Goal: Information Seeking & Learning: Understand process/instructions

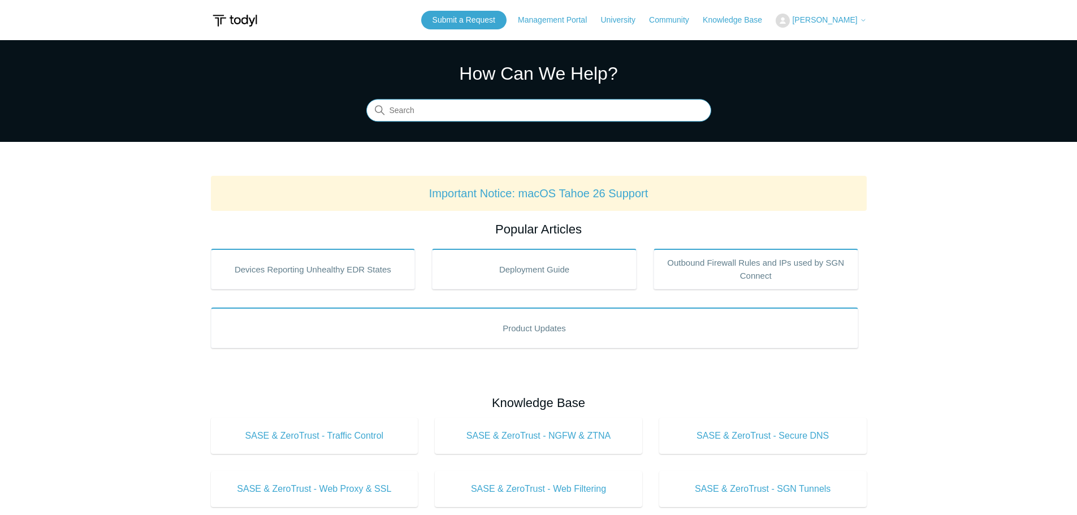
click at [528, 112] on input "Search" at bounding box center [538, 110] width 345 height 23
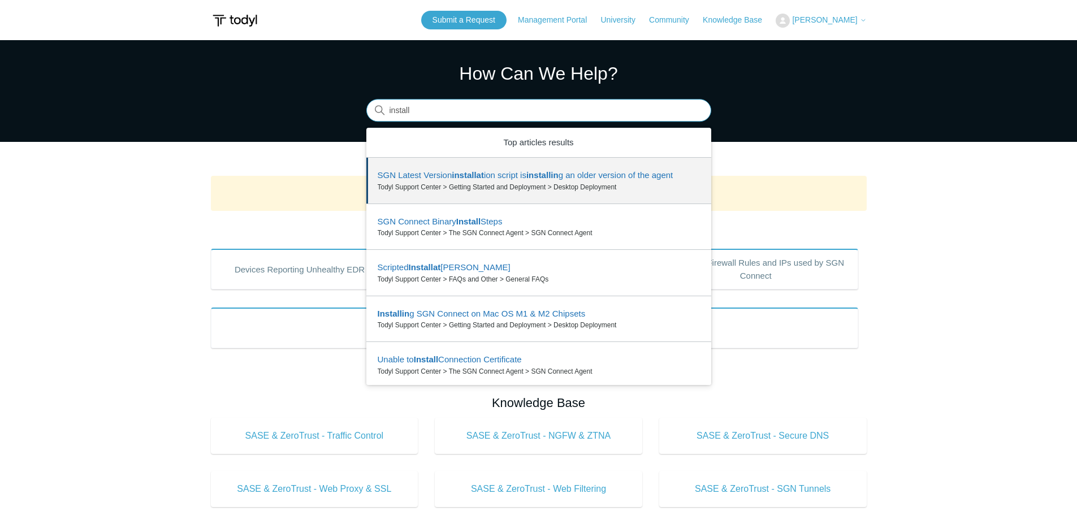
drag, startPoint x: 419, startPoint y: 107, endPoint x: 313, endPoint y: 98, distance: 107.1
click at [311, 101] on section "How Can We Help? Search There are 6 results for your search. Use the Up and Dow…" at bounding box center [538, 91] width 1077 height 102
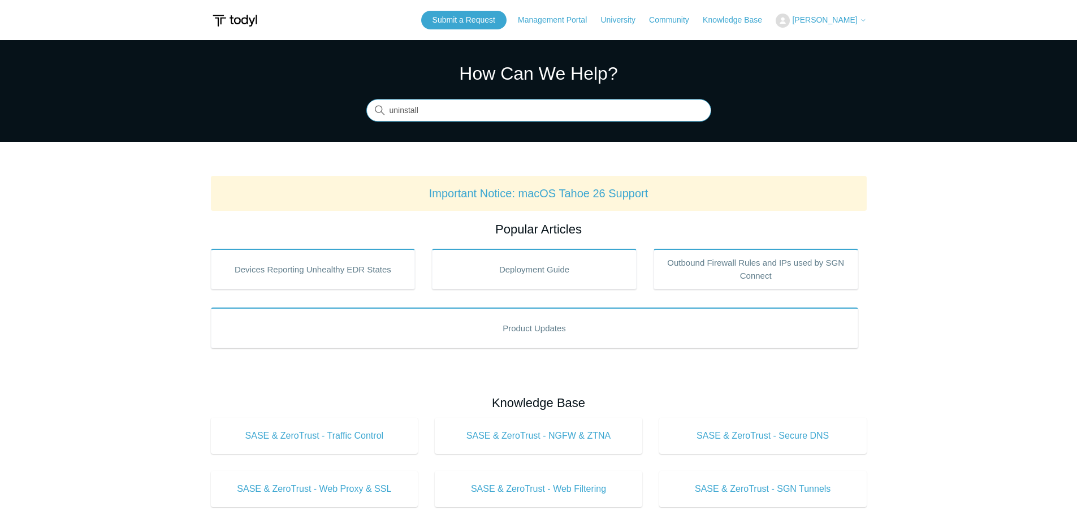
type input "uninstall"
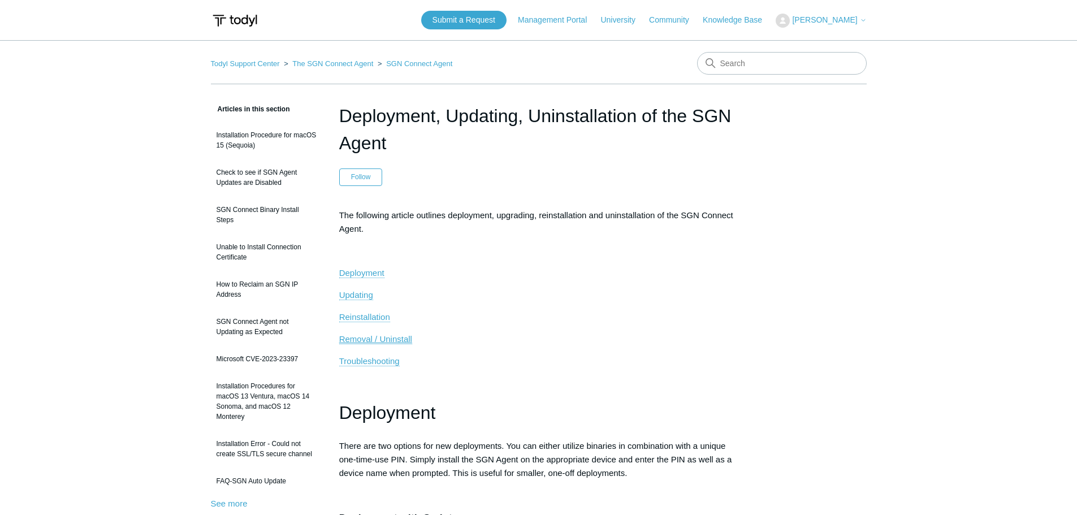
click at [375, 339] on span "Removal / Uninstall" at bounding box center [375, 339] width 73 height 10
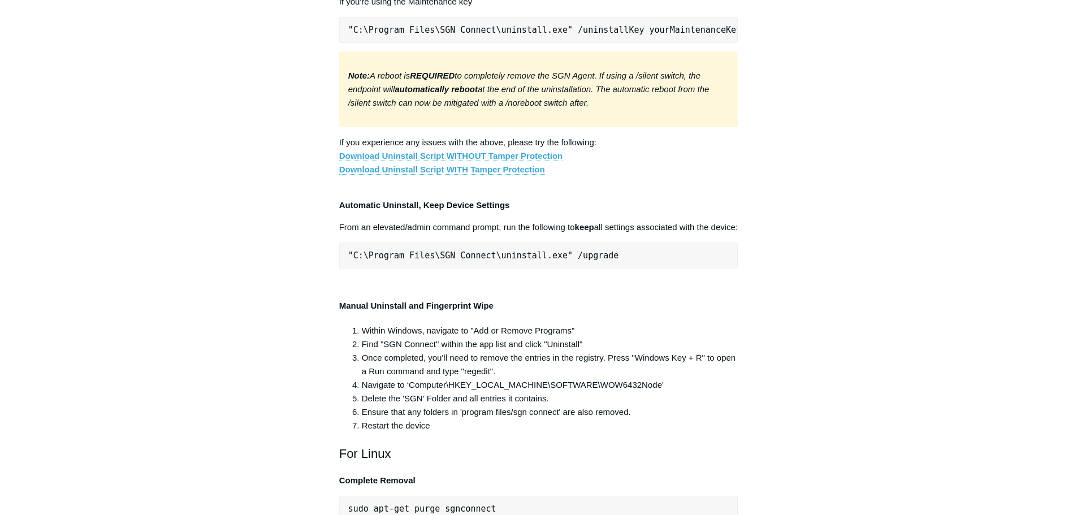
scroll to position [2142, 0]
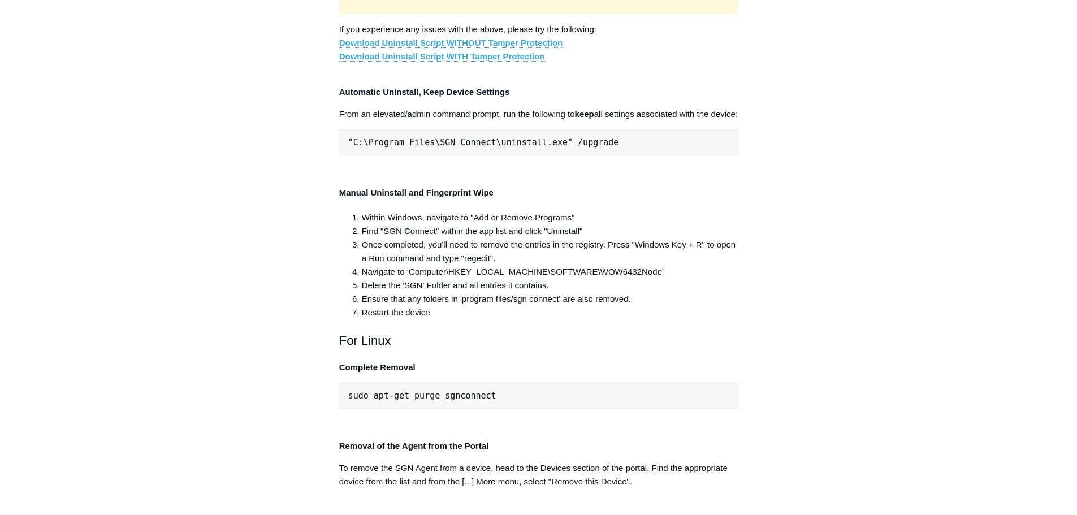
drag, startPoint x: 347, startPoint y: 350, endPoint x: 604, endPoint y: 347, distance: 256.6
copy pre ""C:\Program Files\SGN Connect\uninstall.exe" /uninstallKe"
drag, startPoint x: 558, startPoint y: 294, endPoint x: 349, endPoint y: 297, distance: 208.5
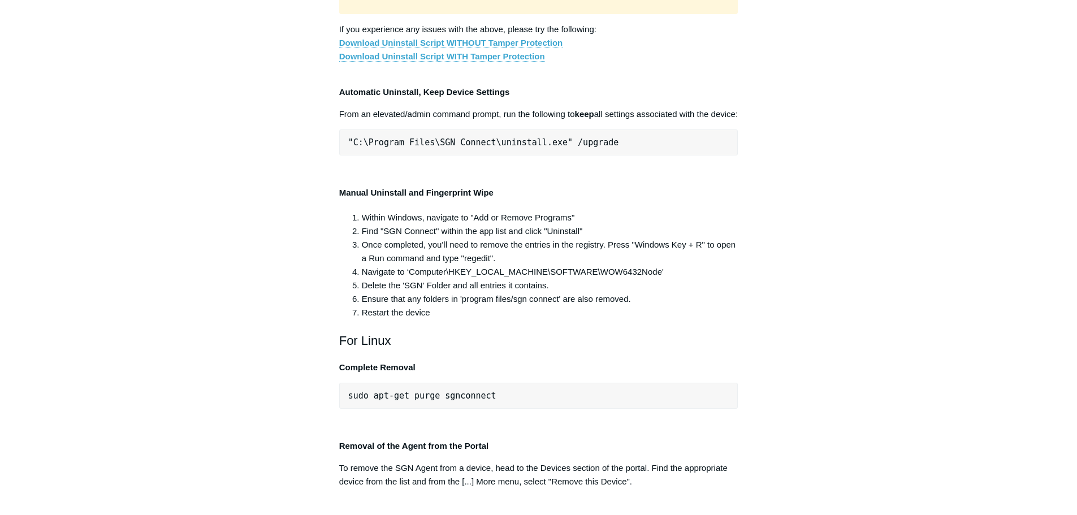
copy span ""C:\Program Files\SGN Connect\uninstall.exe""
